Goal: Information Seeking & Learning: Learn about a topic

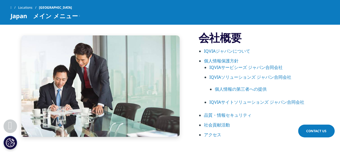
scroll to position [298, 0]
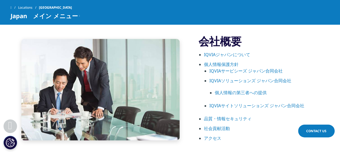
click at [241, 53] on link "IQVIAジャパンについて" at bounding box center [227, 54] width 46 height 6
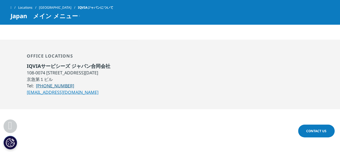
scroll to position [460, 0]
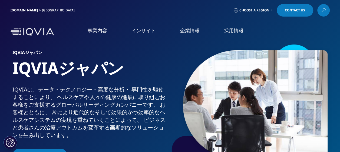
click at [189, 28] on link "企業情報" at bounding box center [189, 30] width 19 height 7
click at [14, 67] on link "概要" at bounding box center [63, 68] width 111 height 6
